Goal: Task Accomplishment & Management: Use online tool/utility

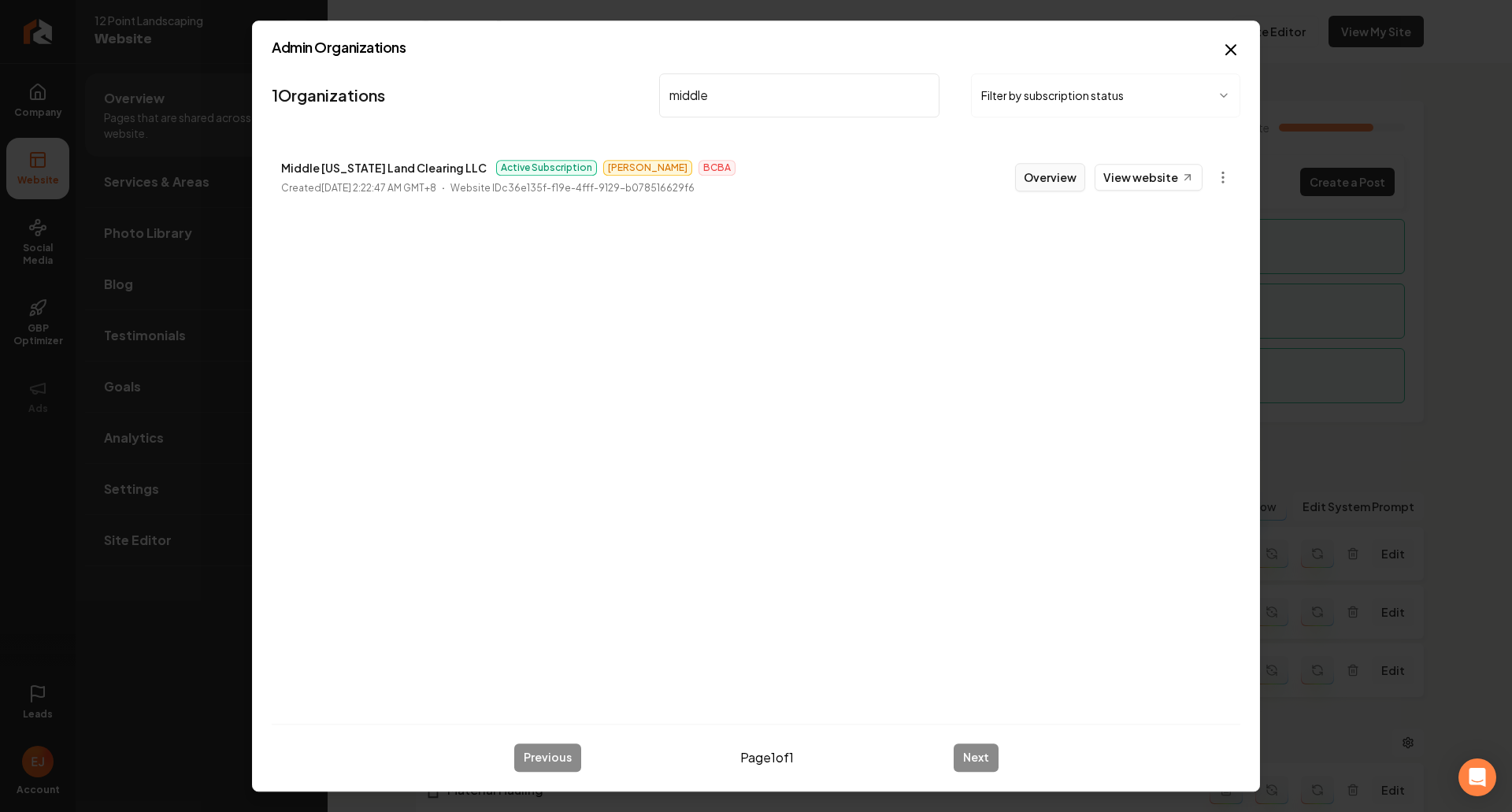
type input "middle"
click at [1076, 184] on button "Overview" at bounding box center [1050, 176] width 70 height 28
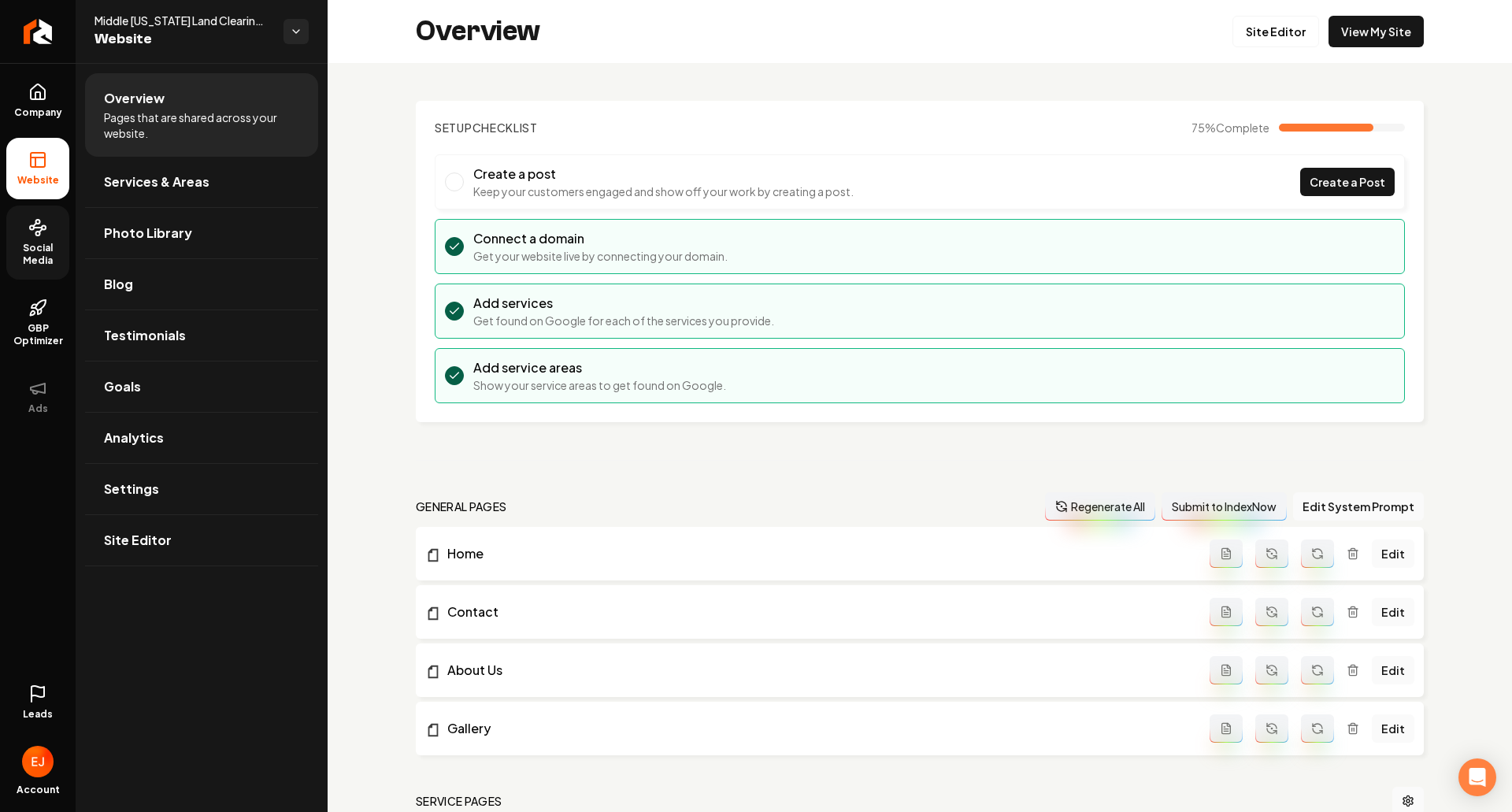
click at [48, 263] on span "Social Media" at bounding box center [38, 255] width 63 height 25
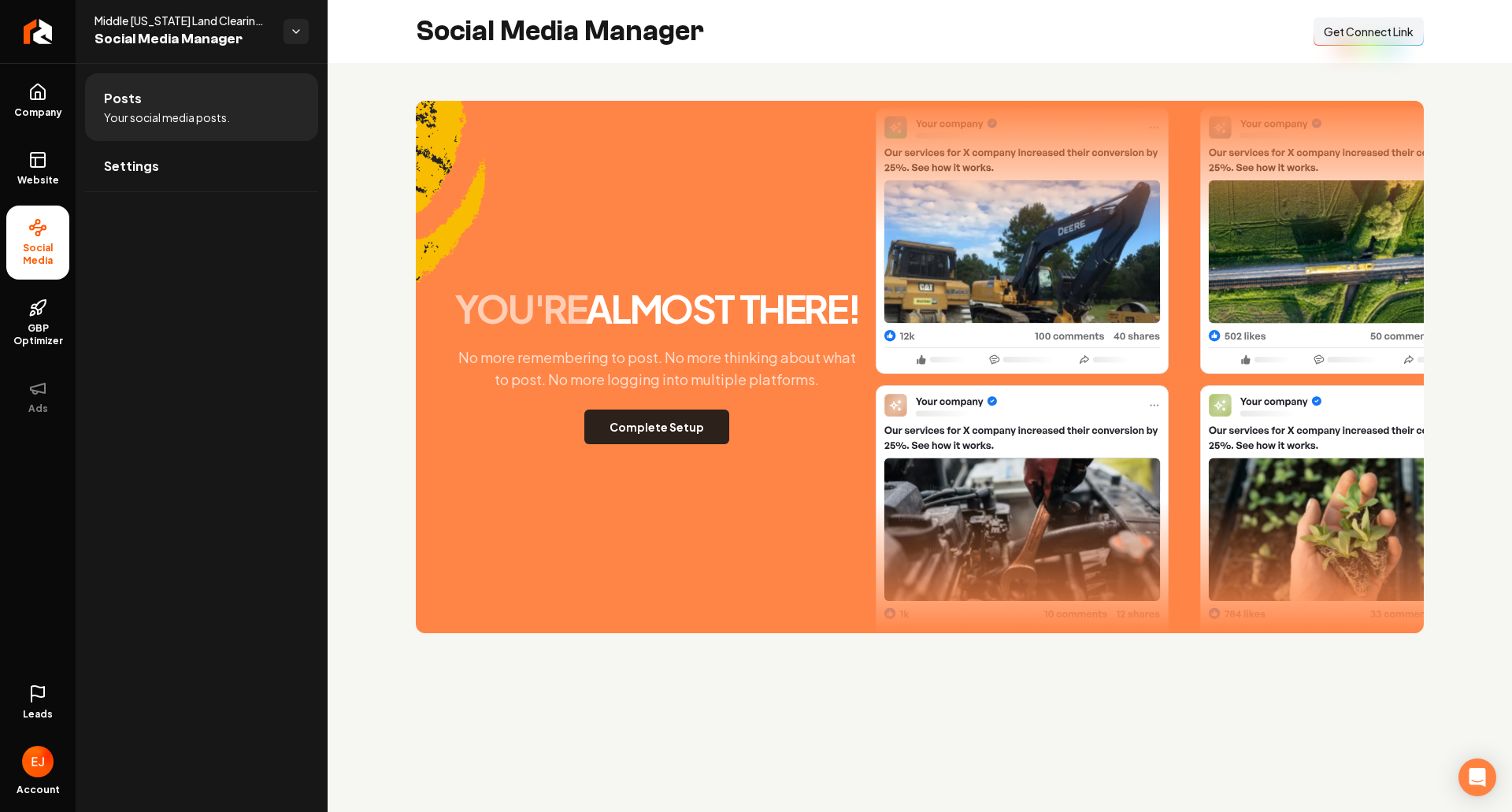
click at [655, 438] on button "Complete Setup" at bounding box center [656, 427] width 145 height 34
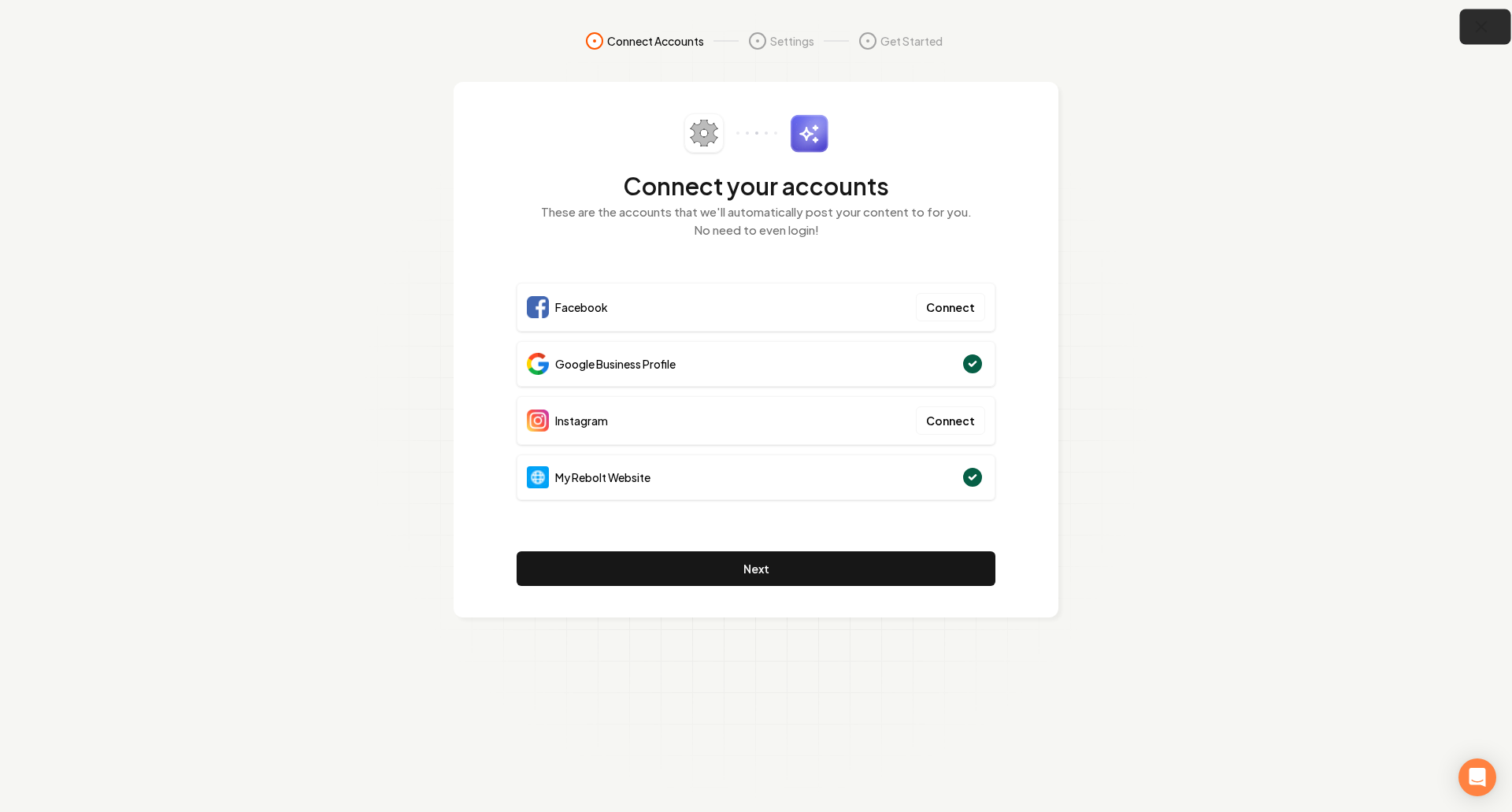
click at [1486, 28] on icon "button" at bounding box center [1481, 27] width 20 height 20
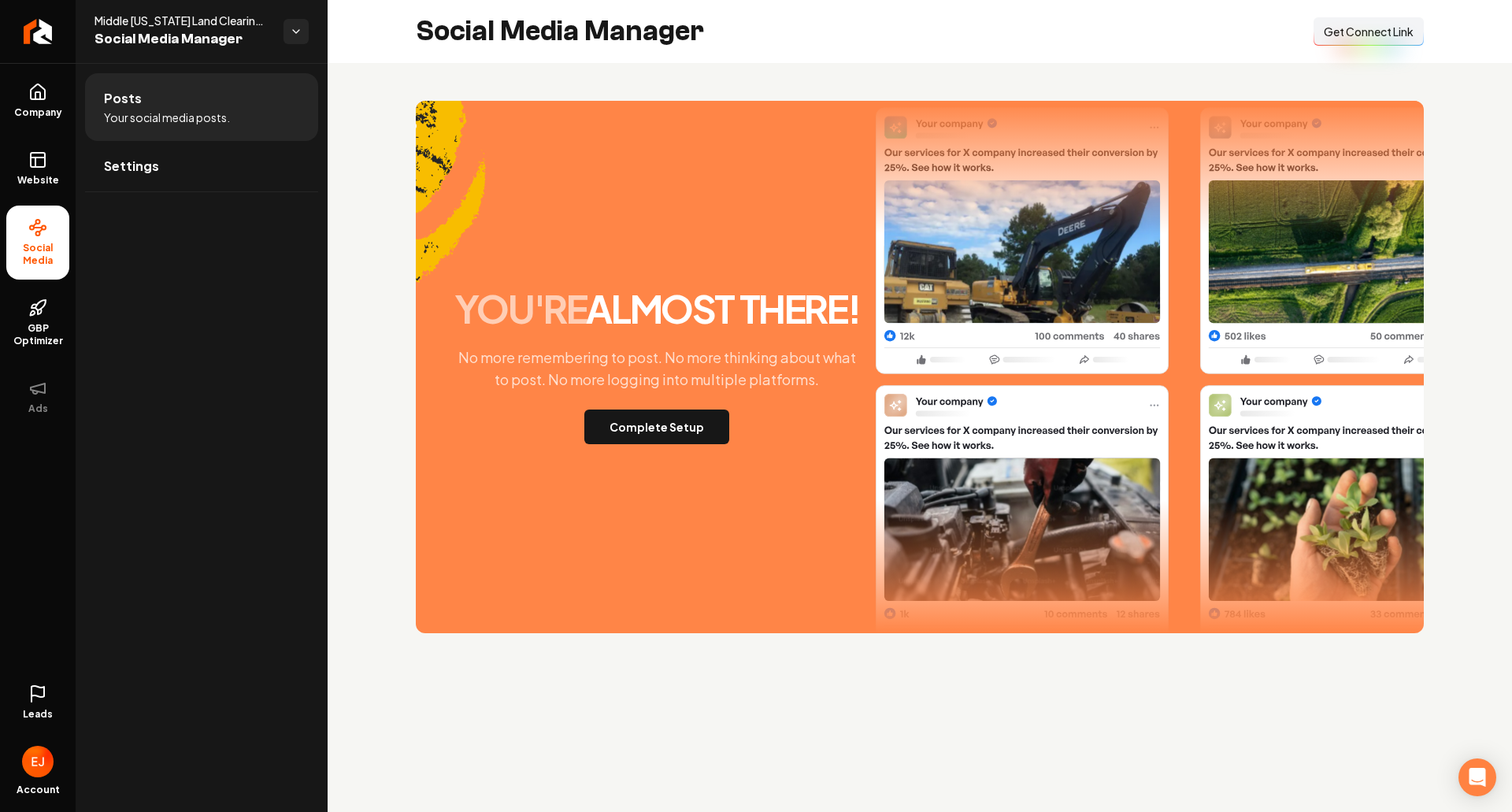
click at [1367, 35] on span "Get Connect Link" at bounding box center [1369, 31] width 90 height 15
click at [1375, 36] on span "Get Connect Link" at bounding box center [1369, 31] width 90 height 15
click at [652, 429] on button "Complete Setup" at bounding box center [656, 427] width 145 height 34
